Goal: Task Accomplishment & Management: Manage account settings

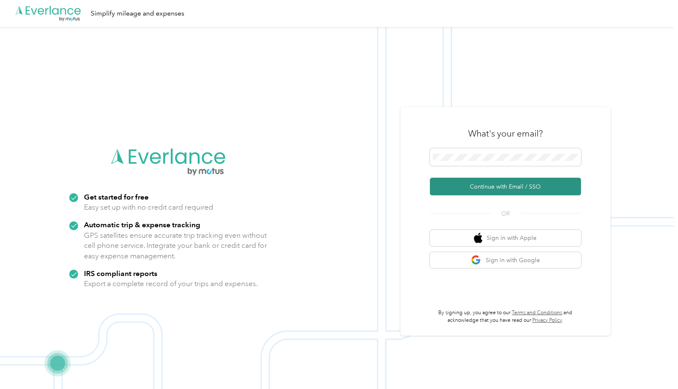
click at [495, 185] on button "Continue with Email / SSO" at bounding box center [505, 187] width 151 height 18
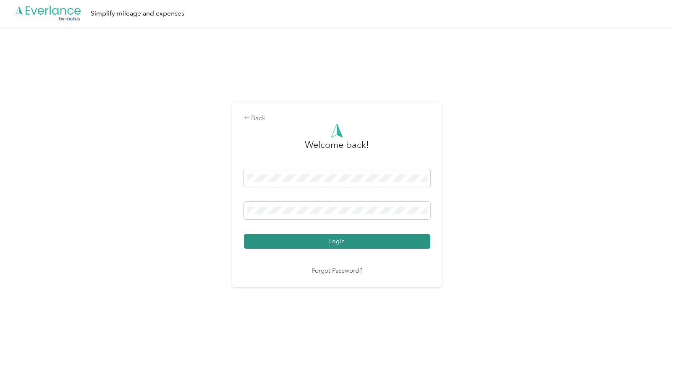
click at [343, 235] on button "Login" at bounding box center [337, 241] width 186 height 15
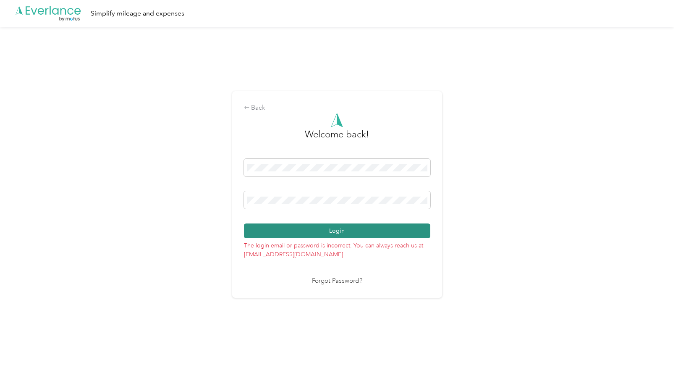
click at [354, 228] on button "Login" at bounding box center [337, 230] width 186 height 15
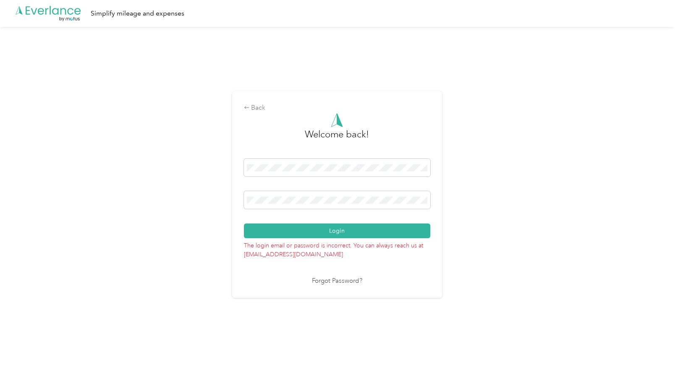
click at [337, 279] on link "Forgot Password?" at bounding box center [337, 281] width 50 height 10
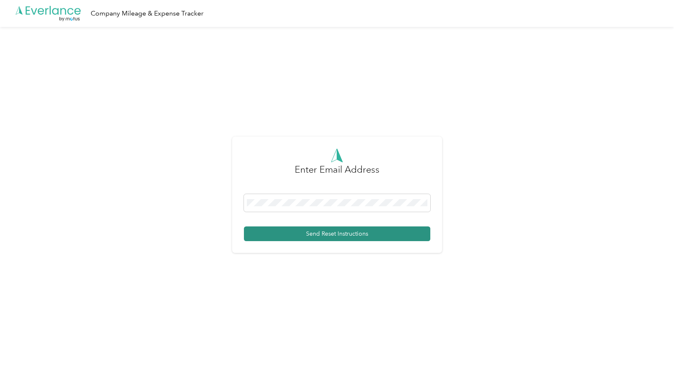
click at [338, 232] on button "Send Reset Instructions" at bounding box center [337, 233] width 186 height 15
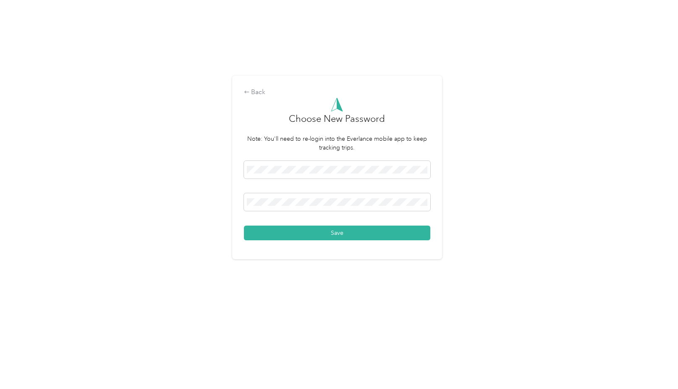
click at [337, 278] on div "Back Choose New Password Note: You'll need to re-login into the Everlance mobil…" at bounding box center [337, 171] width 674 height 342
click at [317, 229] on button "Save" at bounding box center [337, 232] width 186 height 15
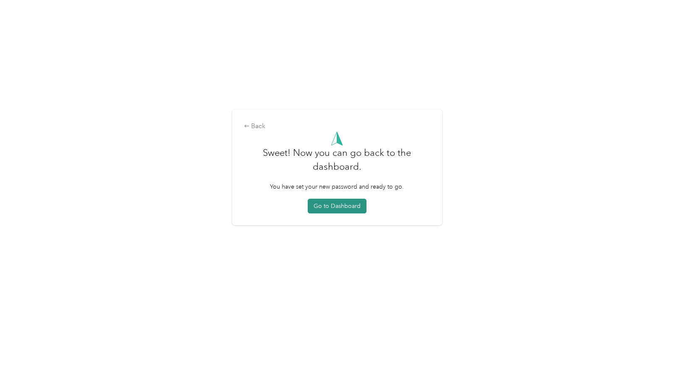
click at [327, 204] on button "Go to Dashboard" at bounding box center [337, 206] width 59 height 15
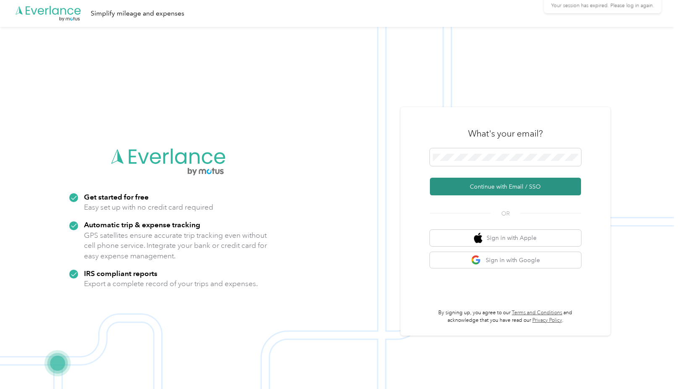
click at [494, 190] on button "Continue with Email / SSO" at bounding box center [505, 187] width 151 height 18
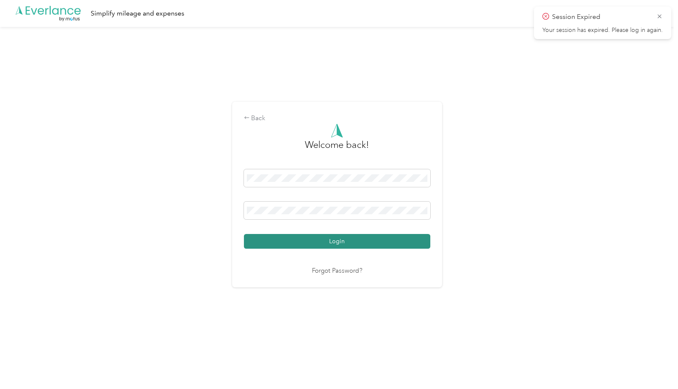
click at [322, 238] on button "Login" at bounding box center [337, 241] width 186 height 15
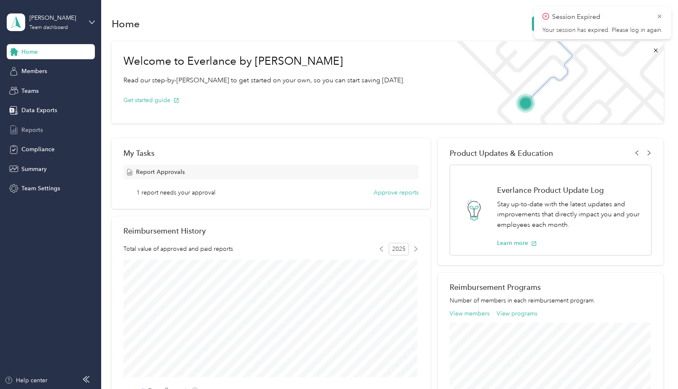
click at [39, 128] on span "Reports" at bounding box center [31, 130] width 21 height 9
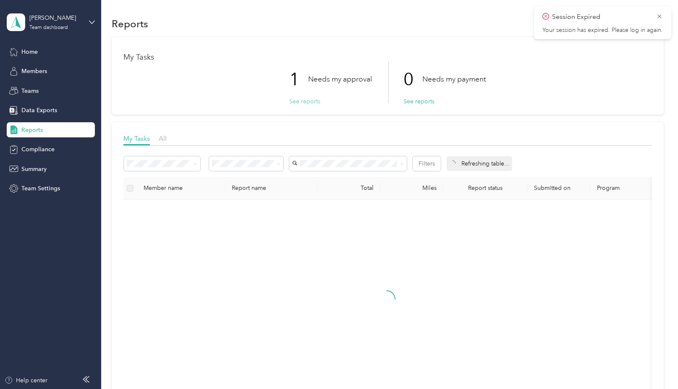
click at [302, 100] on button "See reports" at bounding box center [304, 101] width 31 height 9
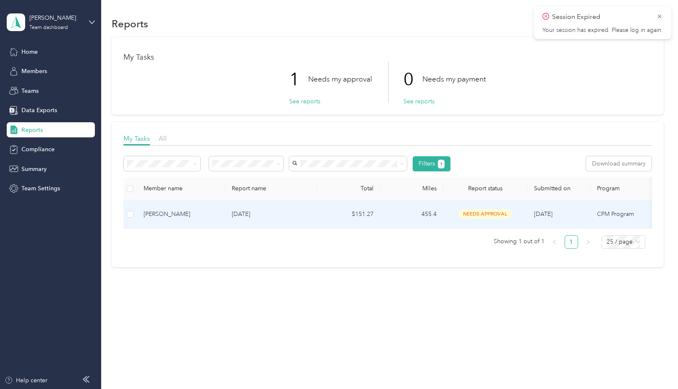
click at [475, 211] on span "needs approval" at bounding box center [485, 214] width 53 height 10
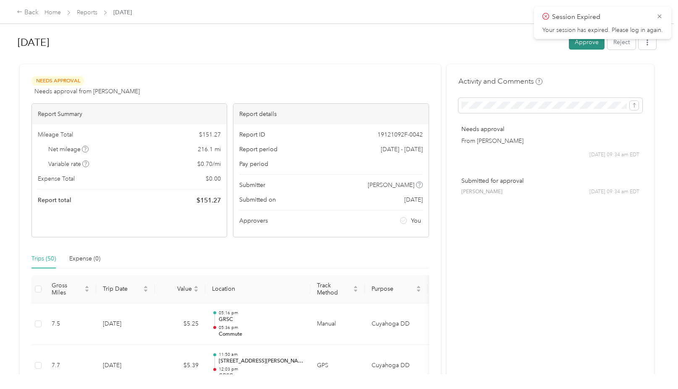
click at [584, 44] on button "Approve" at bounding box center [587, 42] width 36 height 15
click at [659, 16] on icon at bounding box center [659, 16] width 4 height 4
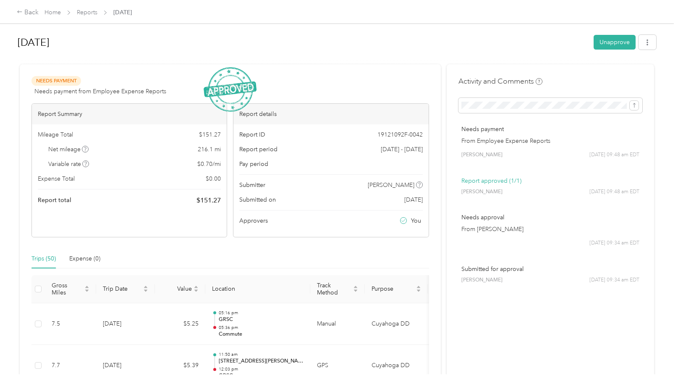
click at [460, 53] on div "Sep 2025 Unapprove" at bounding box center [337, 43] width 639 height 25
